Goal: Find specific page/section: Find specific page/section

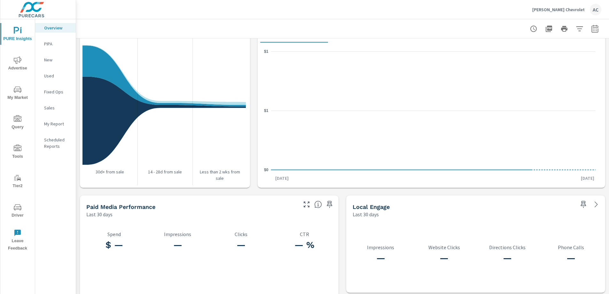
scroll to position [793, 0]
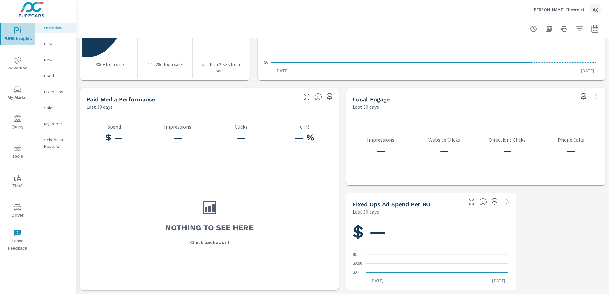
click at [17, 29] on icon "nav menu" at bounding box center [18, 31] width 8 height 8
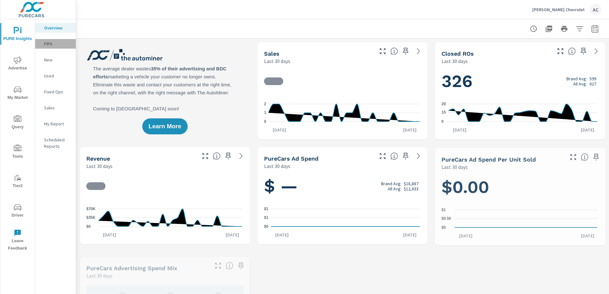
click at [52, 46] on p "PIPA" at bounding box center [57, 44] width 27 height 6
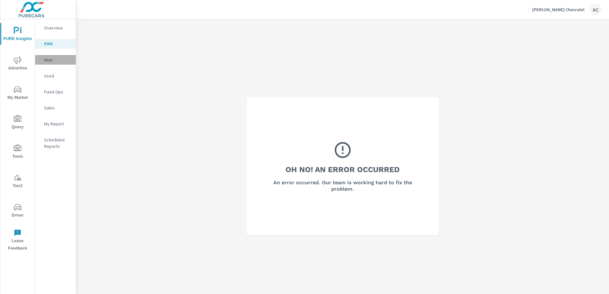
click at [53, 62] on p "New" at bounding box center [57, 60] width 27 height 6
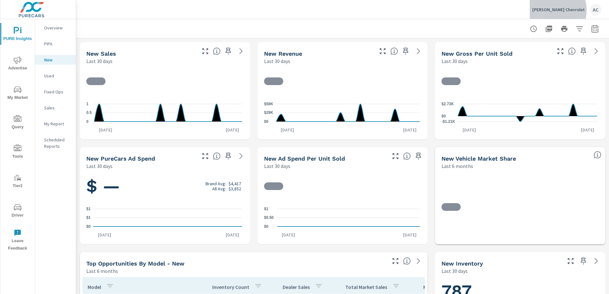
click at [568, 10] on p "[PERSON_NAME] Chevrolet" at bounding box center [558, 10] width 52 height 6
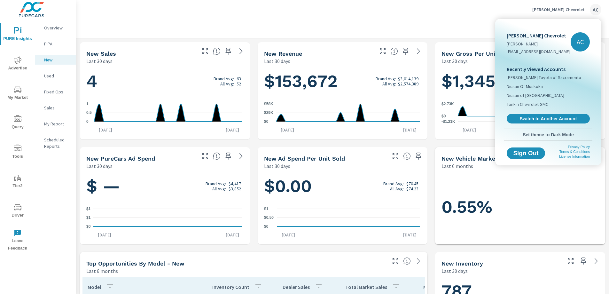
click at [501, 2] on div at bounding box center [304, 147] width 609 height 294
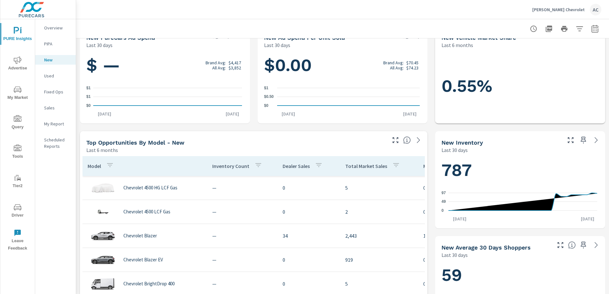
scroll to position [111, 0]
